Goal: Book appointment/travel/reservation

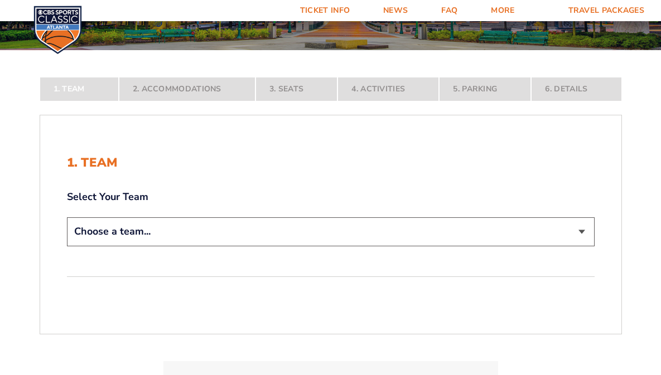
scroll to position [166, 0]
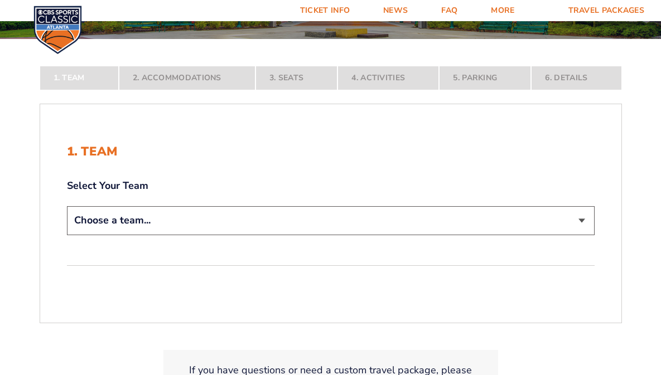
click at [380, 241] on div "1. Team Select Your Team Choose a team... [US_STATE] Wildcats [US_STATE] State …" at bounding box center [330, 214] width 581 height 192
click at [378, 232] on select "Choose a team... [US_STATE] Wildcats [US_STATE] State Buckeyes [US_STATE] Tar H…" at bounding box center [330, 220] width 527 height 28
select select "12956"
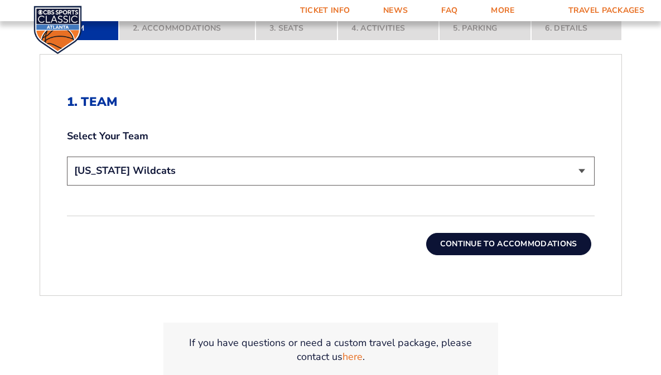
click at [460, 244] on button "Continue To Accommodations" at bounding box center [508, 244] width 165 height 22
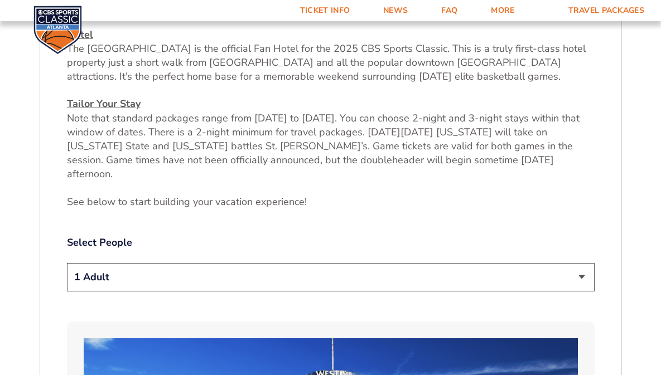
scroll to position [439, 0]
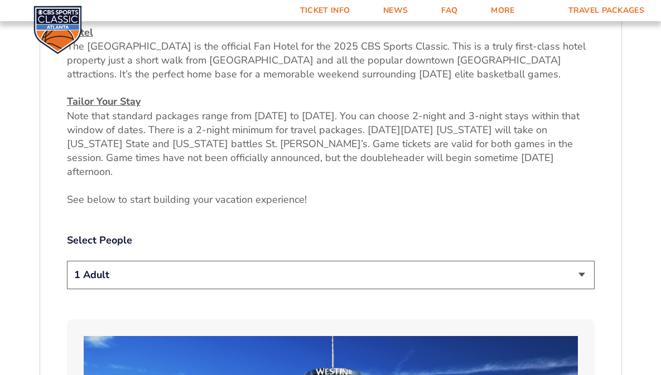
click at [444, 261] on select "1 Adult 2 Adults 3 Adults 4 Adults 2 Adults + 1 Child 2 Adults + 2 Children 2 A…" at bounding box center [330, 275] width 527 height 28
select select "2 Adults"
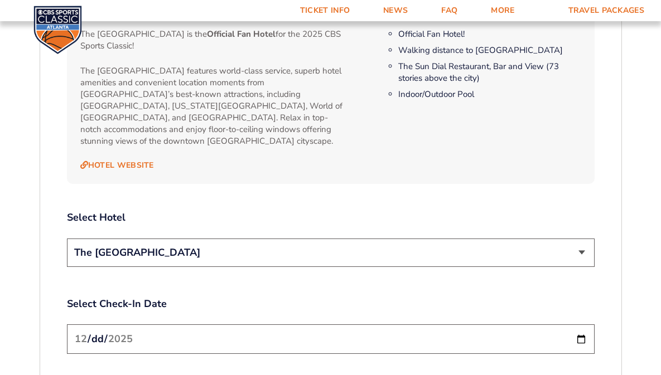
scroll to position [1317, 0]
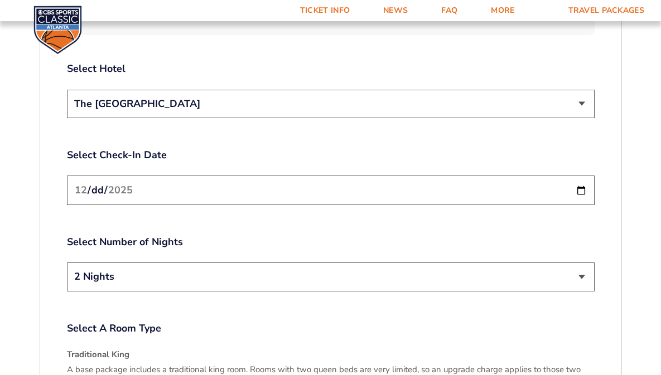
click at [577, 176] on input "[DATE]" at bounding box center [330, 191] width 527 height 30
click at [499, 235] on div "Select Number of Nights 2 Nights 3 Nights" at bounding box center [330, 264] width 527 height 59
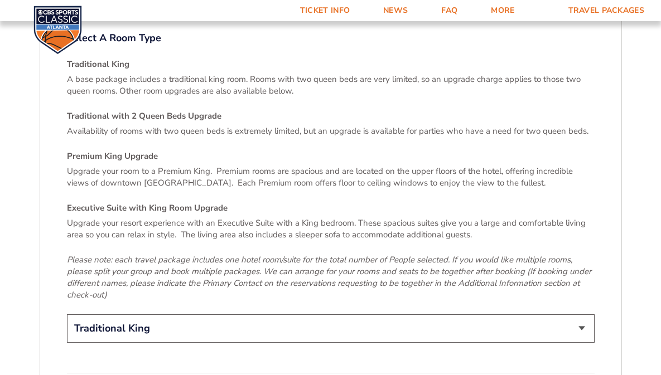
scroll to position [1693, 0]
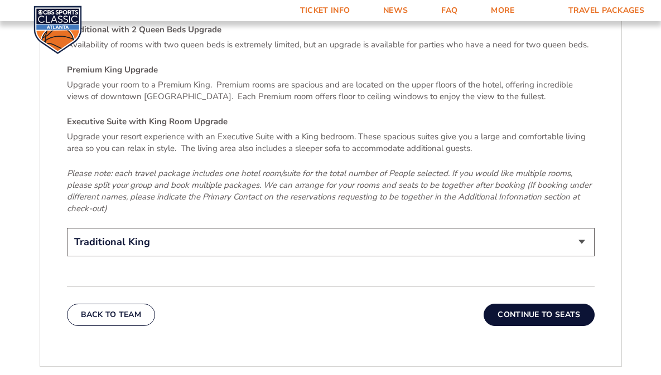
click at [497, 304] on button "Continue To Seats" at bounding box center [538, 315] width 110 height 22
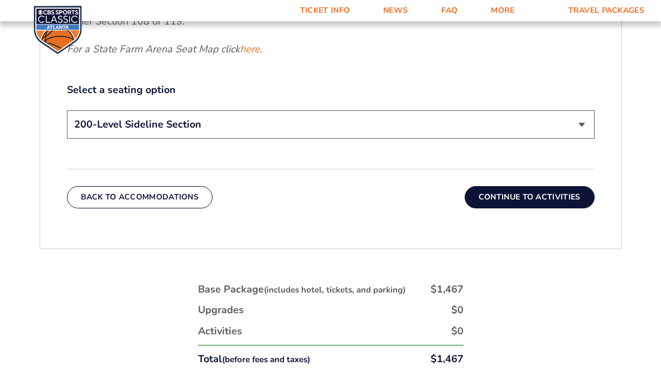
scroll to position [567, 0]
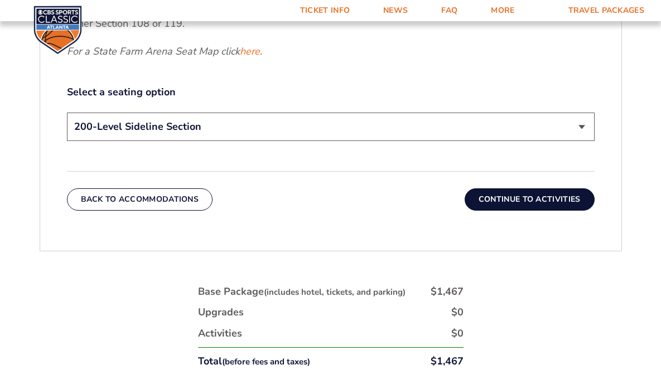
click at [520, 195] on button "Continue To Activities" at bounding box center [529, 199] width 130 height 22
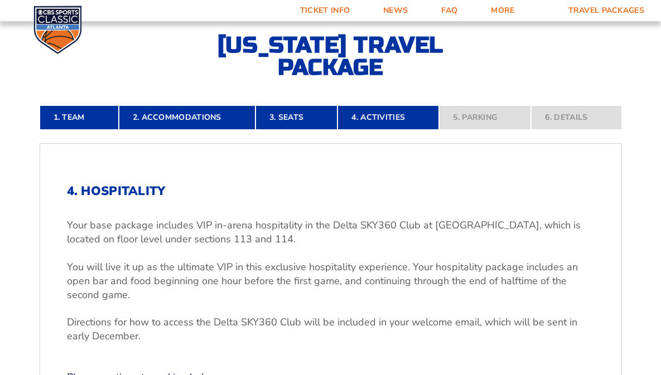
scroll to position [342, 0]
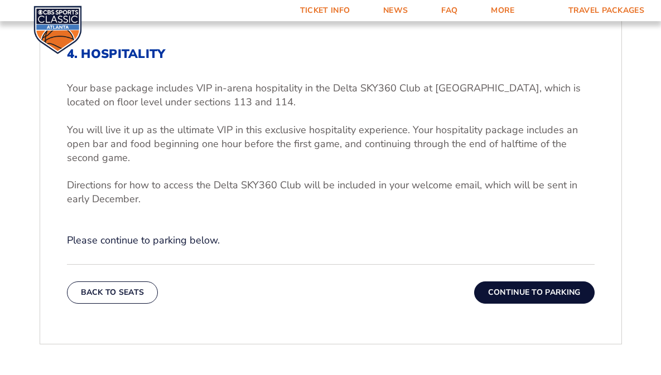
click at [589, 292] on button "Continue To Parking" at bounding box center [534, 292] width 120 height 22
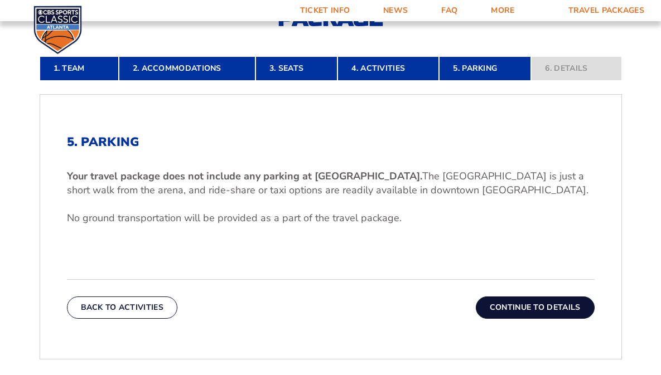
scroll to position [256, 0]
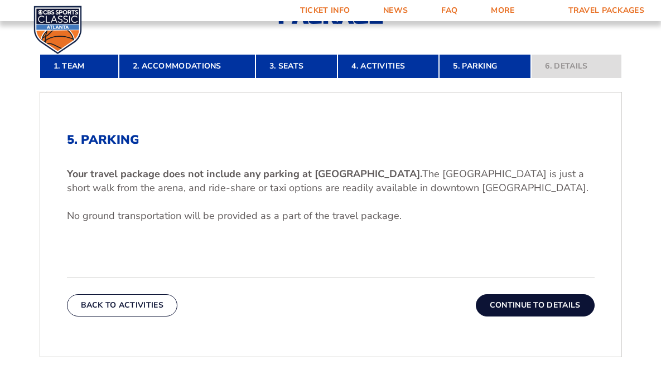
click at [576, 300] on button "Continue To Details" at bounding box center [534, 305] width 119 height 22
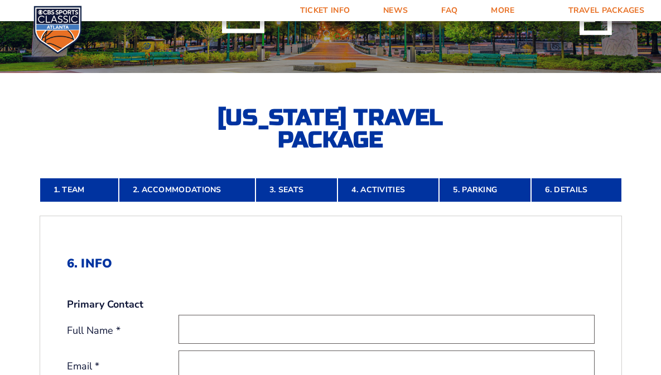
scroll to position [127, 0]
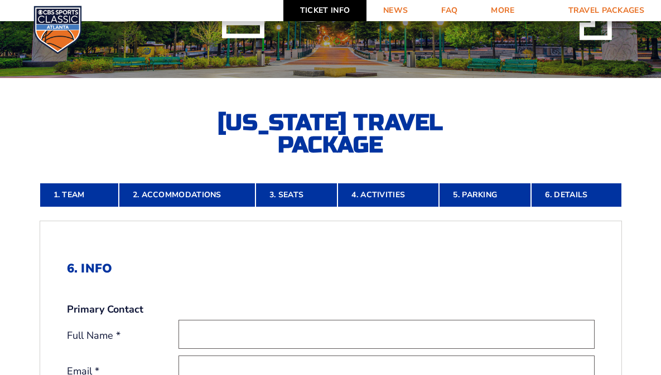
click at [331, 6] on link "Ticket Info" at bounding box center [324, 10] width 83 height 21
